Goal: Information Seeking & Learning: Learn about a topic

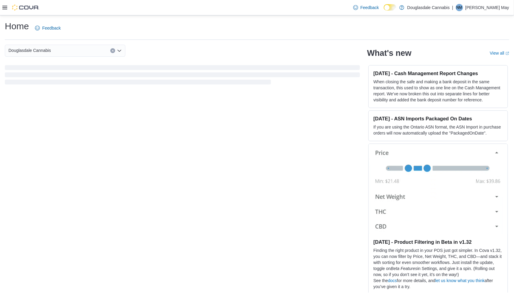
click at [4, 8] on icon at bounding box center [4, 7] width 5 height 5
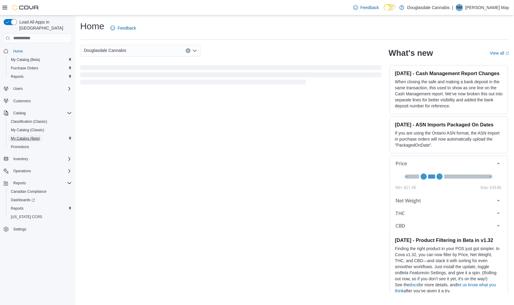
click at [22, 136] on span "My Catalog (Beta)" at bounding box center [25, 138] width 29 height 5
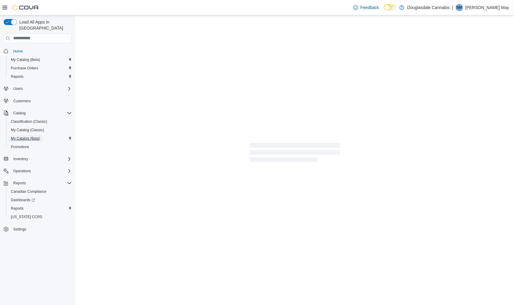
select select "**********"
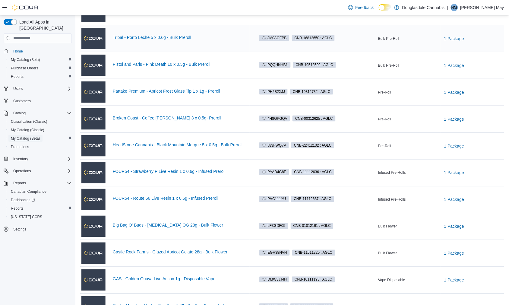
scroll to position [122, 0]
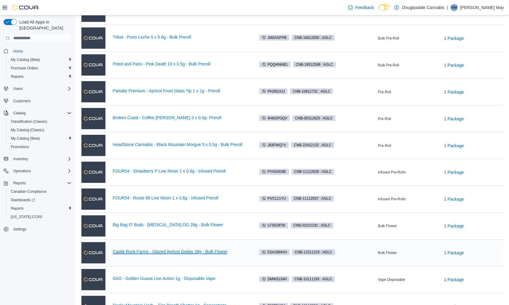
click at [182, 252] on link "Castle Rock Farms - Glazed Apricot Gelato 28g - Bulk Flower" at bounding box center [181, 251] width 136 height 5
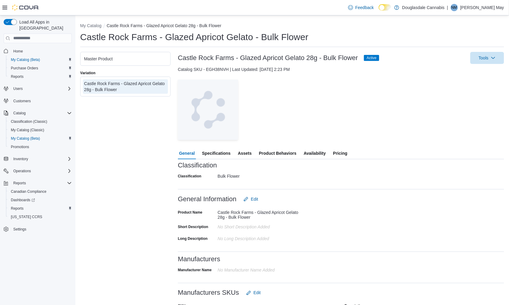
click at [337, 153] on span "Pricing" at bounding box center [340, 153] width 14 height 12
